Goal: Obtain resource: Obtain resource

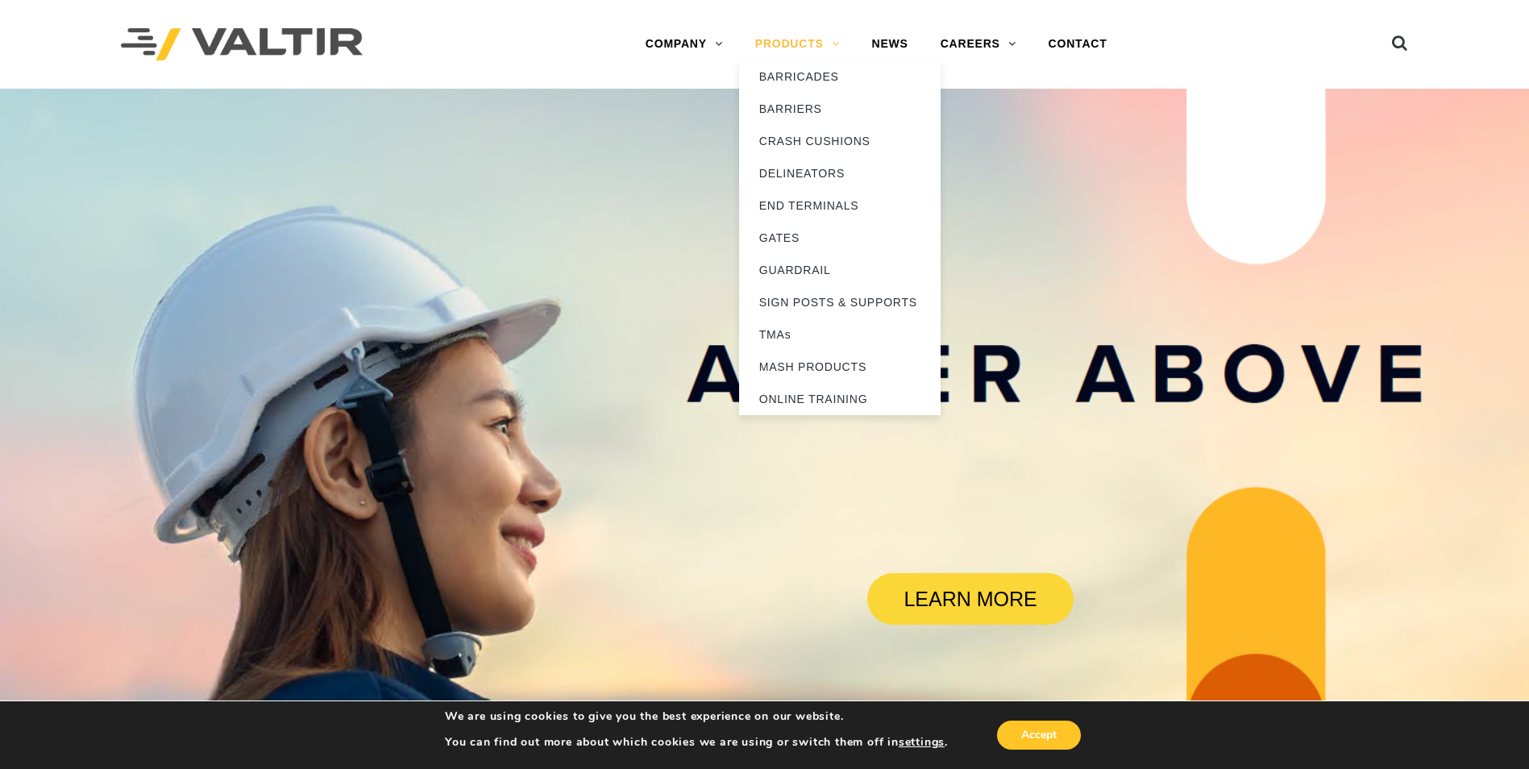
click at [815, 49] on link "PRODUCTS" at bounding box center [797, 44] width 117 height 32
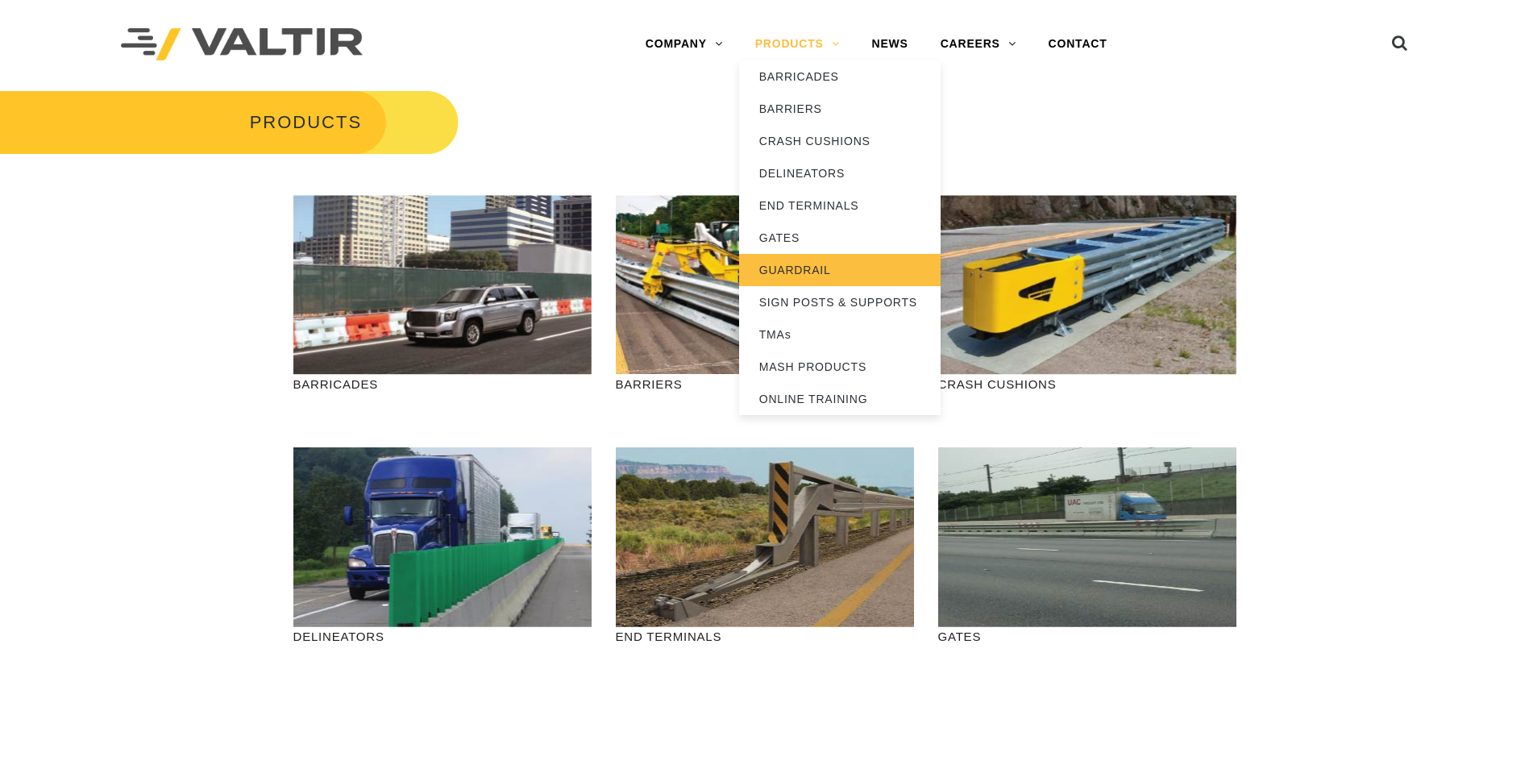
click at [816, 279] on link "GUARDRAIL" at bounding box center [839, 270] width 201 height 32
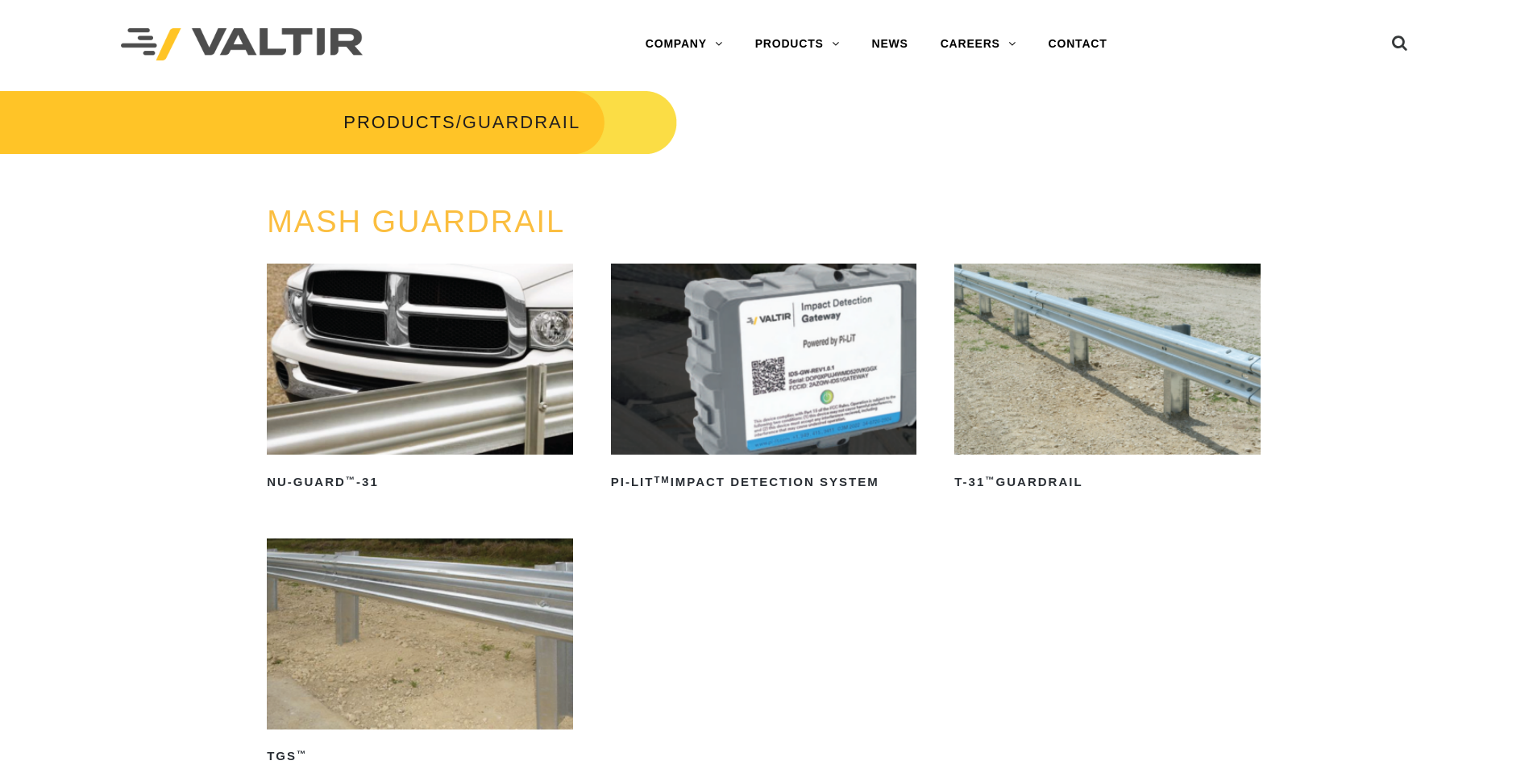
click at [1064, 415] on img at bounding box center [1107, 359] width 306 height 191
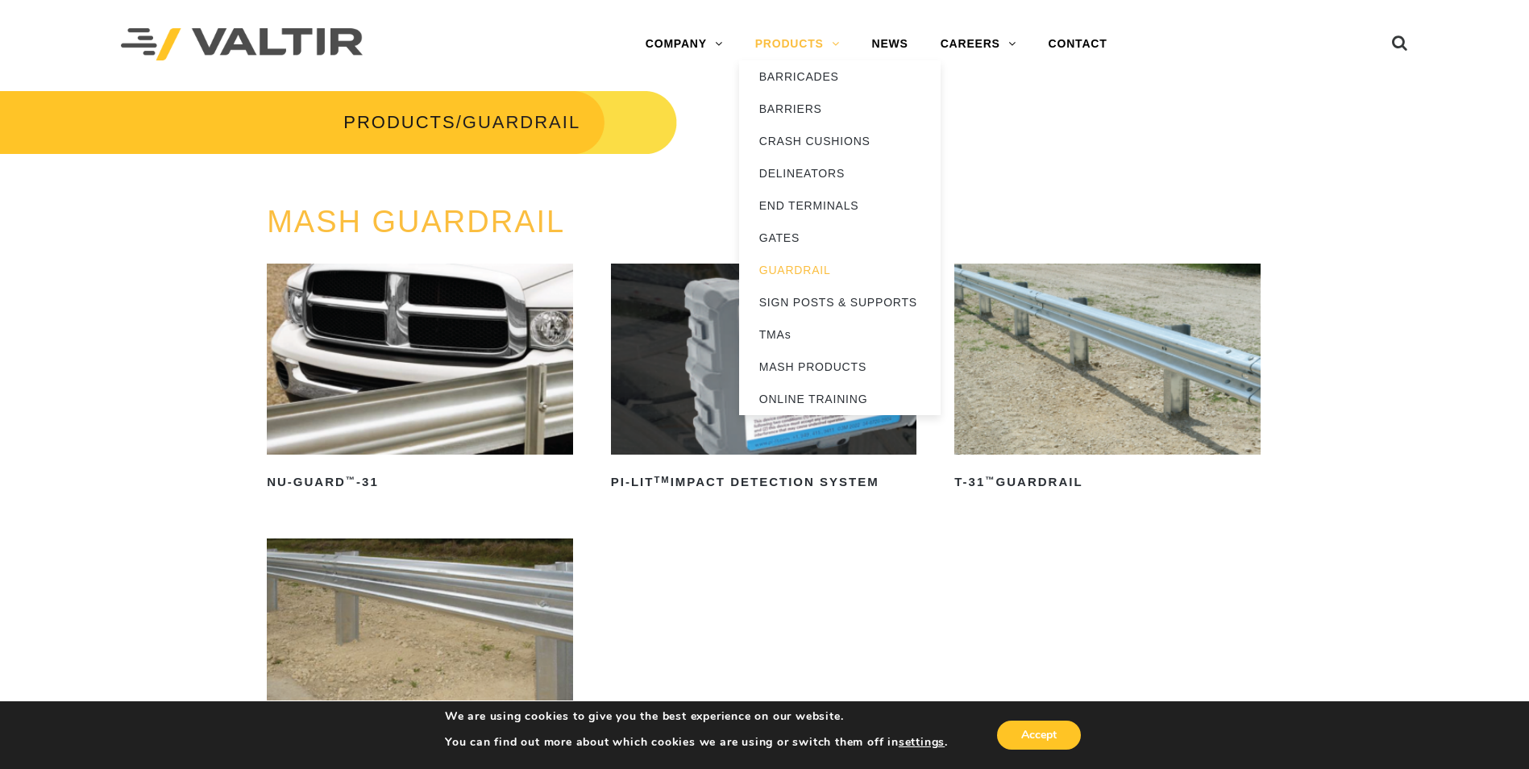
click at [799, 31] on link "PRODUCTS" at bounding box center [797, 44] width 117 height 32
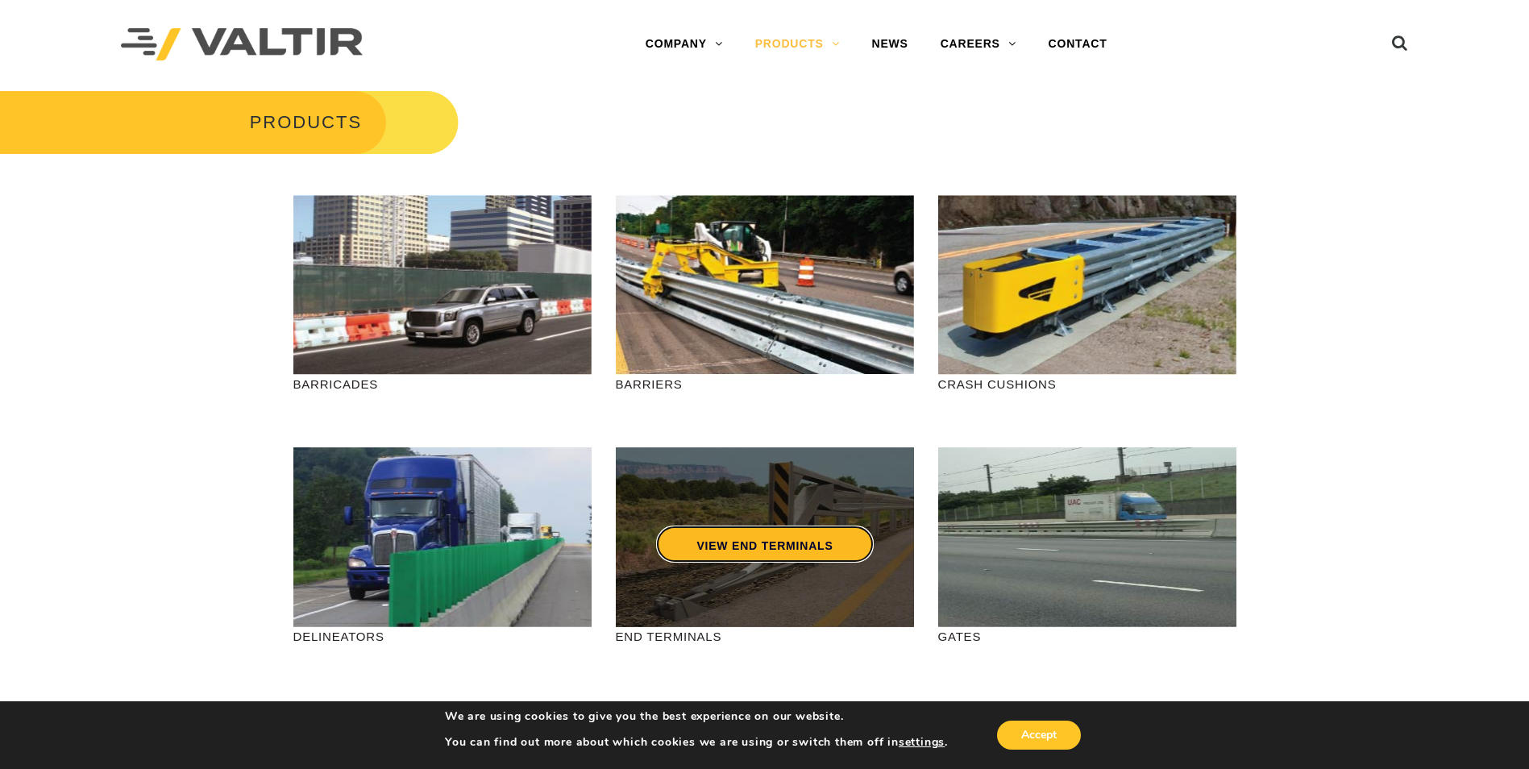
click at [735, 551] on link "VIEW END TERMINALS" at bounding box center [764, 543] width 217 height 37
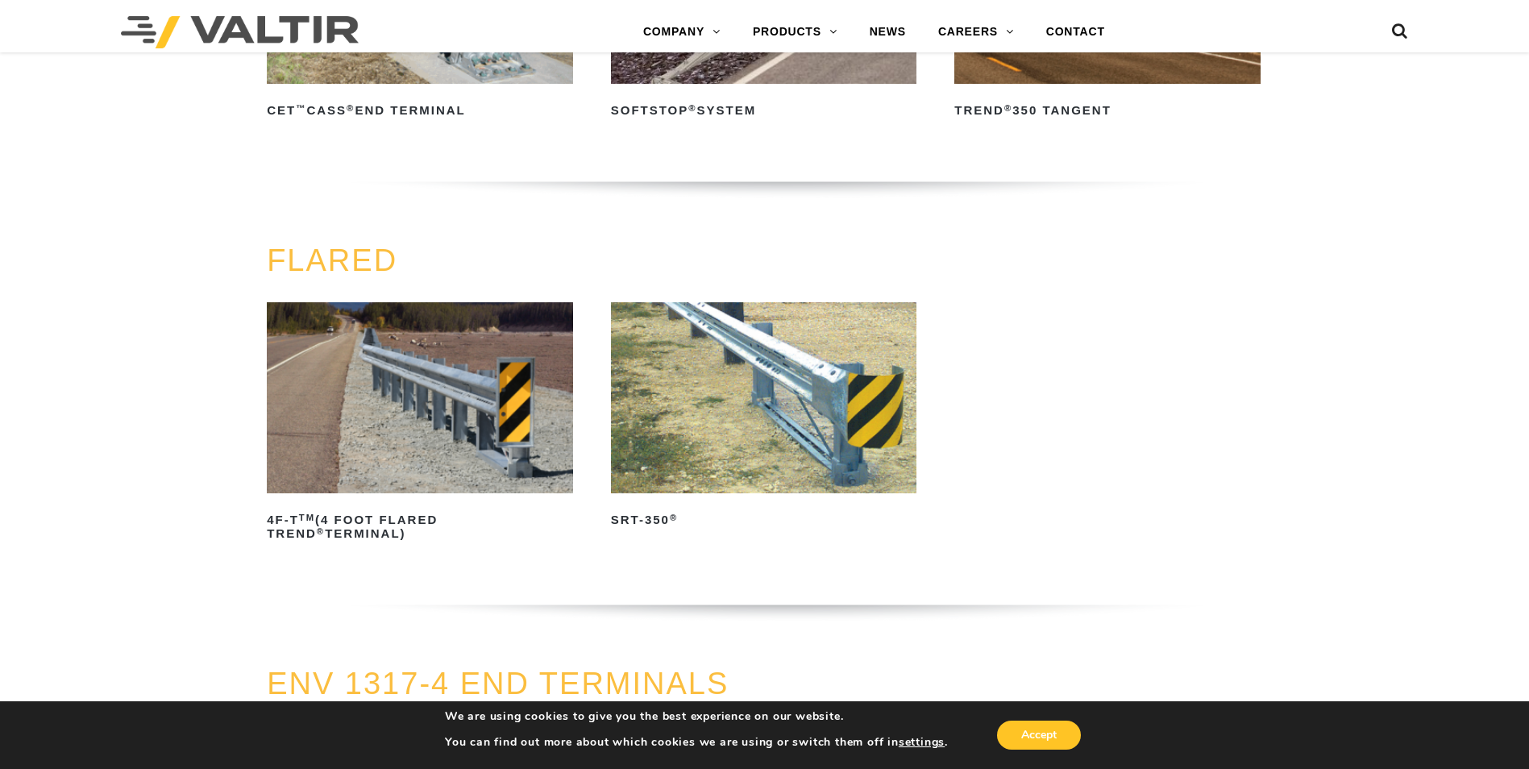
scroll to position [1531, 0]
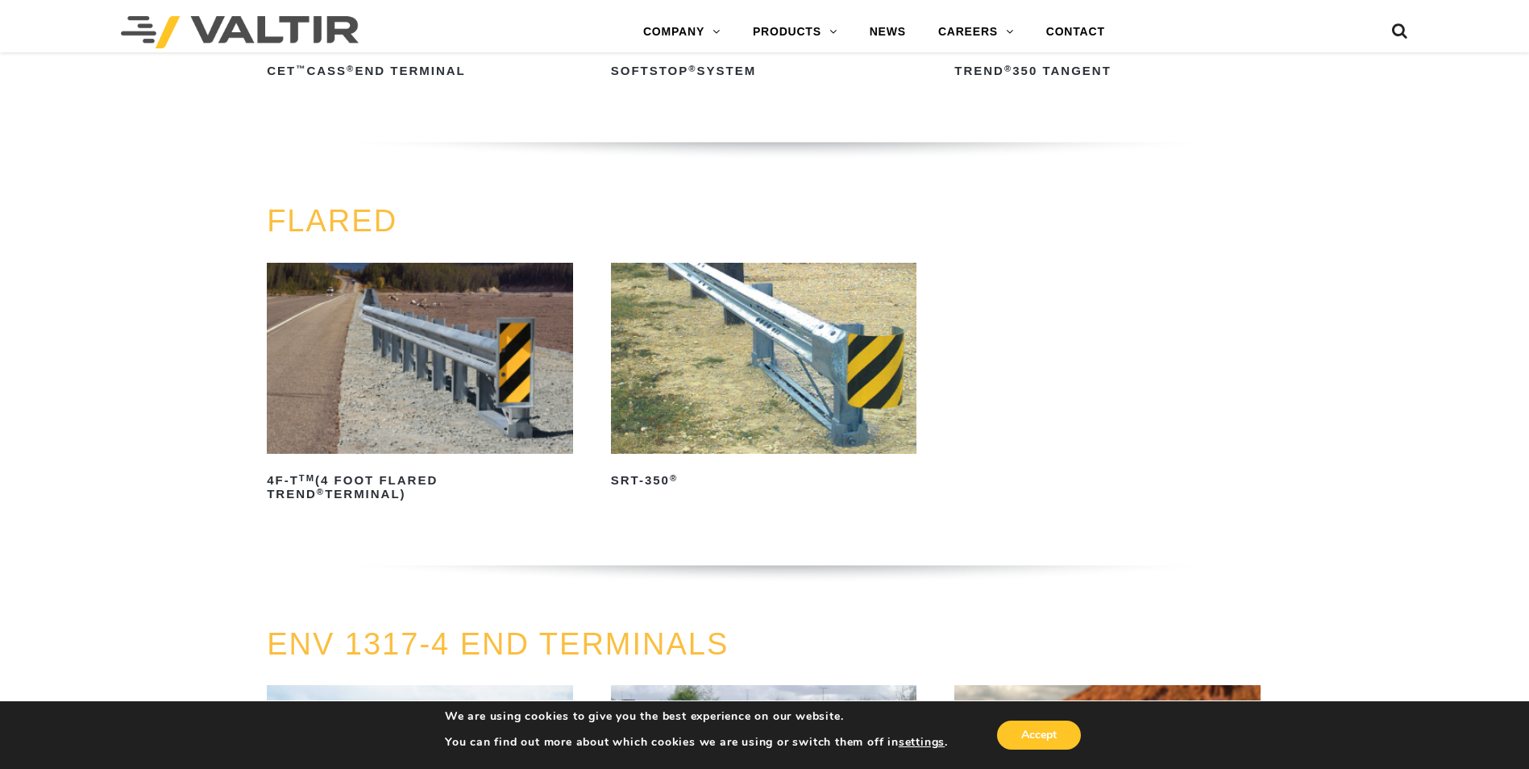
click at [829, 394] on img at bounding box center [764, 358] width 306 height 191
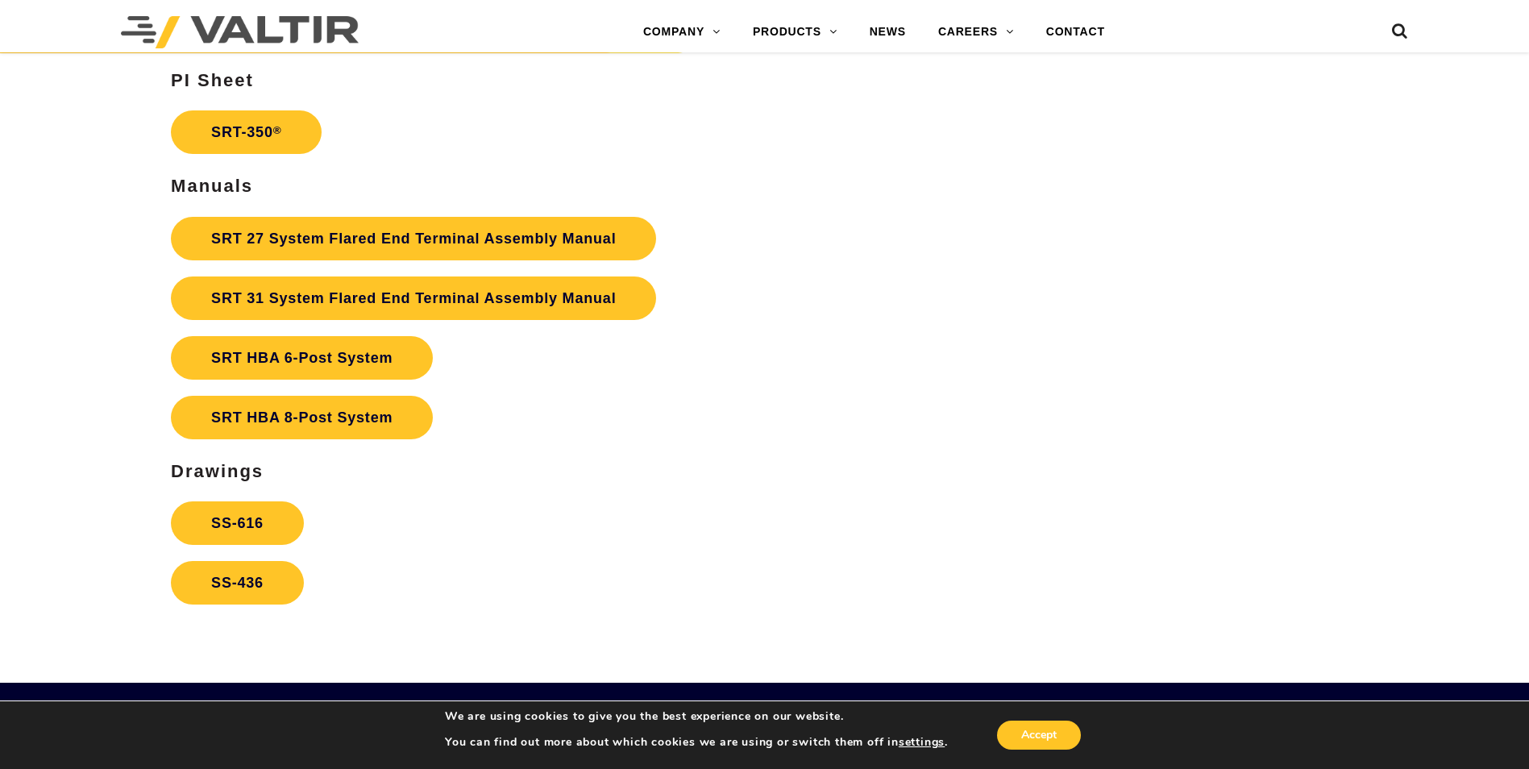
scroll to position [3143, 0]
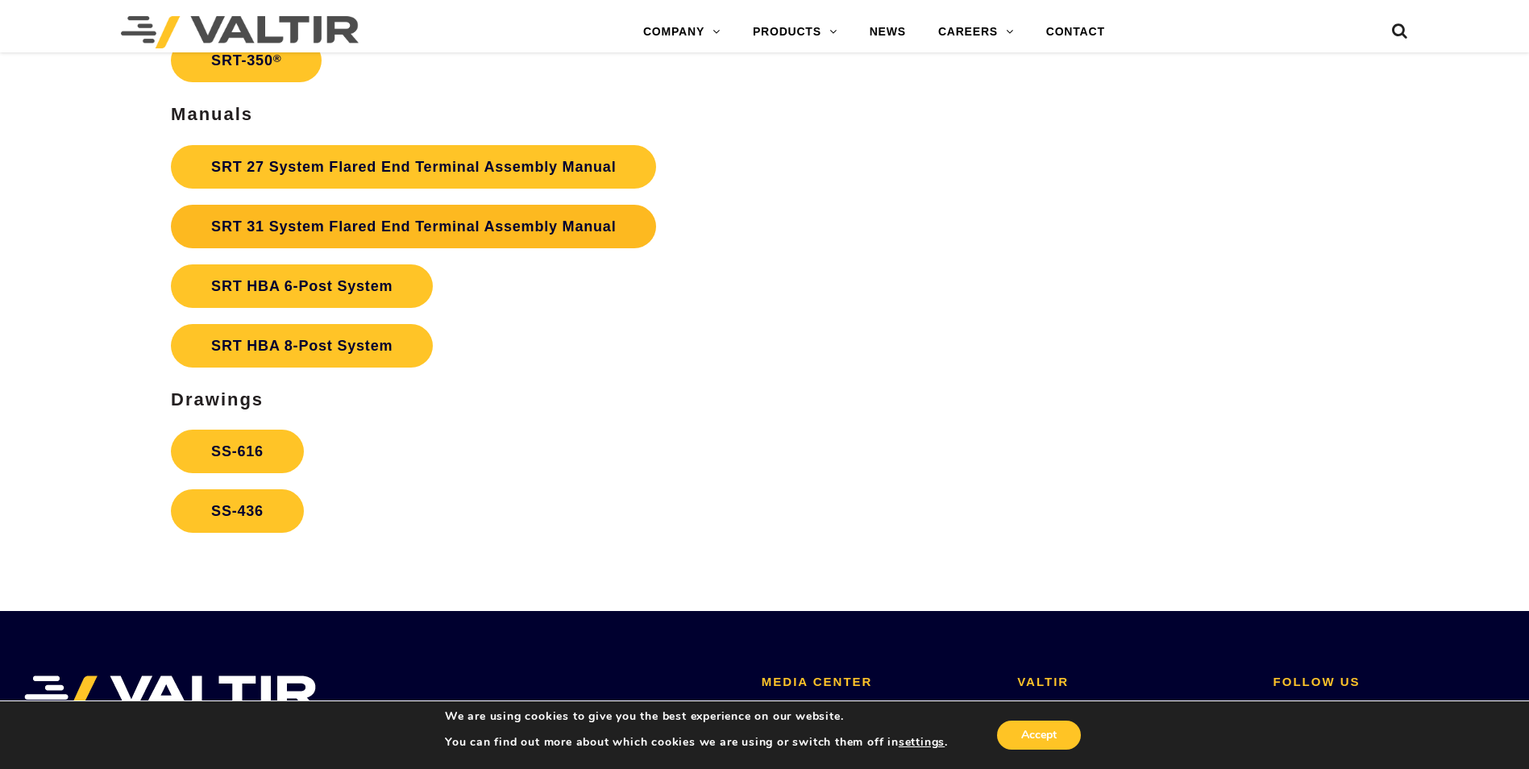
click at [405, 228] on link "SRT 31 System Flared End Terminal Assembly Manual" at bounding box center [413, 227] width 485 height 44
